Goal: Transaction & Acquisition: Purchase product/service

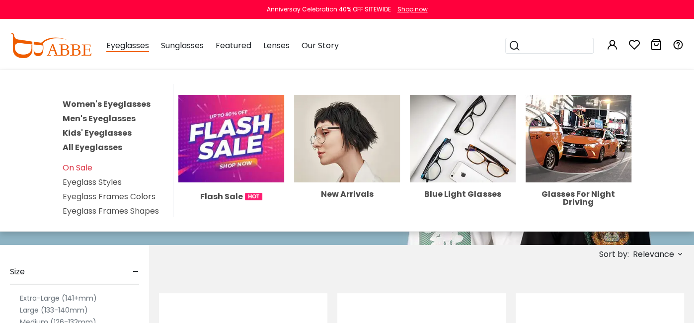
click at [141, 49] on span "Eyeglasses" at bounding box center [127, 46] width 43 height 12
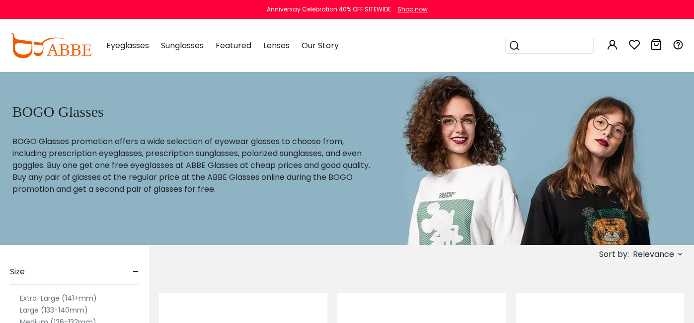
click at [128, 46] on span "Eyeglasses" at bounding box center [127, 45] width 43 height 11
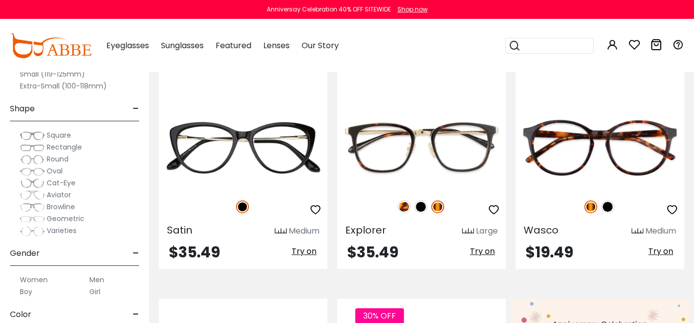
scroll to position [224, 0]
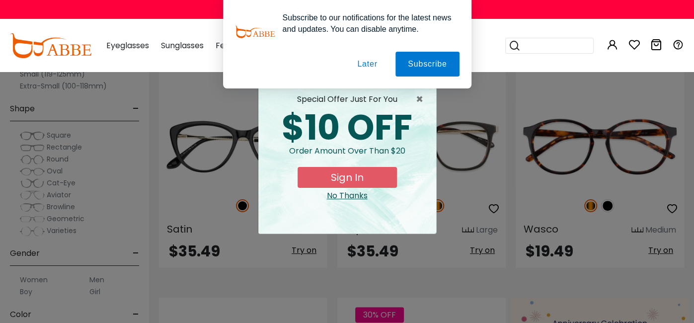
click at [36, 161] on div "× special offer just for you $10 OFF Order amount over than $20 Sign In No Than…" at bounding box center [347, 161] width 694 height 323
click at [417, 97] on span "×" at bounding box center [422, 99] width 12 height 12
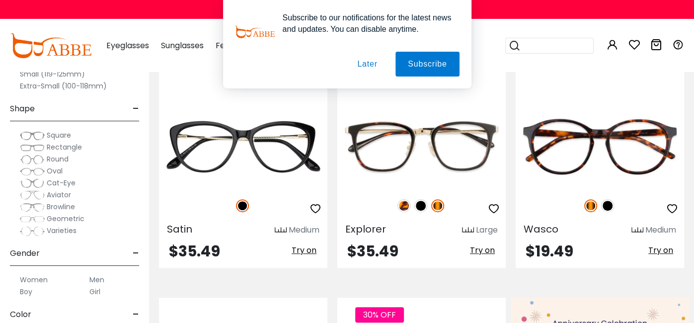
click at [364, 70] on button "Later" at bounding box center [367, 64] width 45 height 25
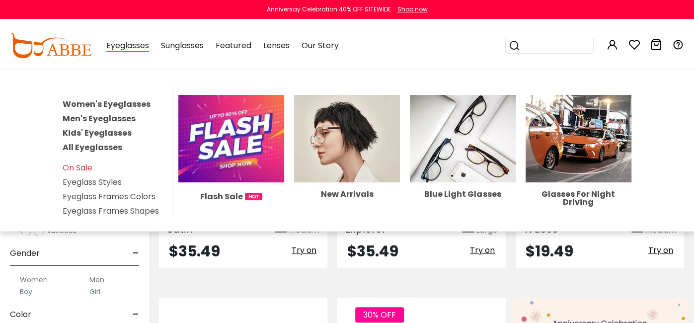
click at [79, 119] on link "Men's Eyeglasses" at bounding box center [99, 118] width 73 height 11
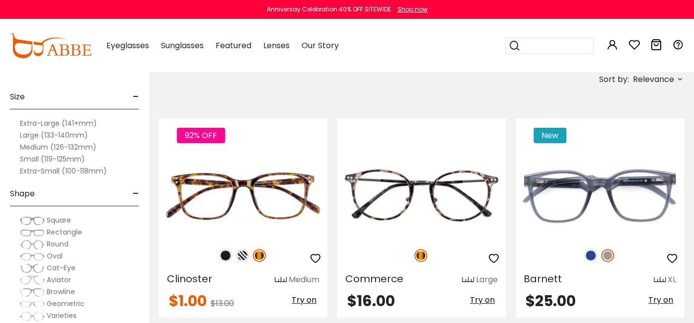
scroll to position [181, 0]
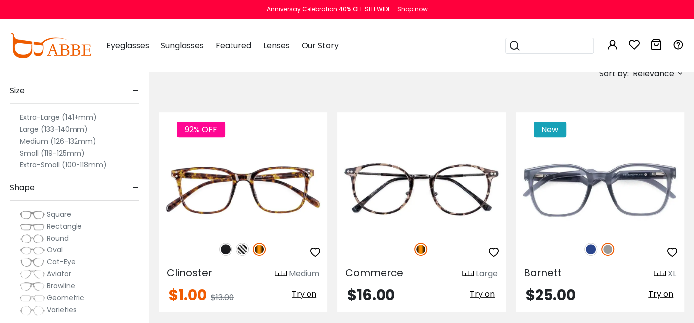
click at [26, 240] on img at bounding box center [32, 238] width 25 height 10
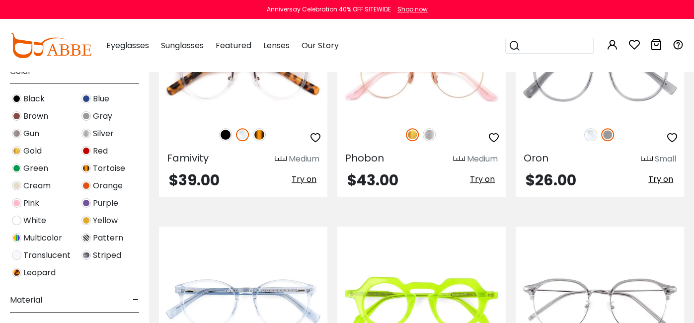
scroll to position [2876, 0]
